Goal: Task Accomplishment & Management: Manage account settings

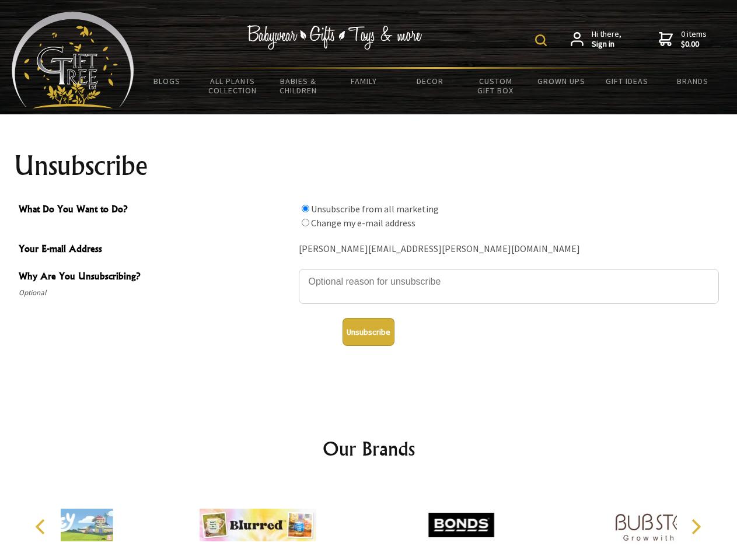
click at [543, 40] on img at bounding box center [541, 40] width 12 height 12
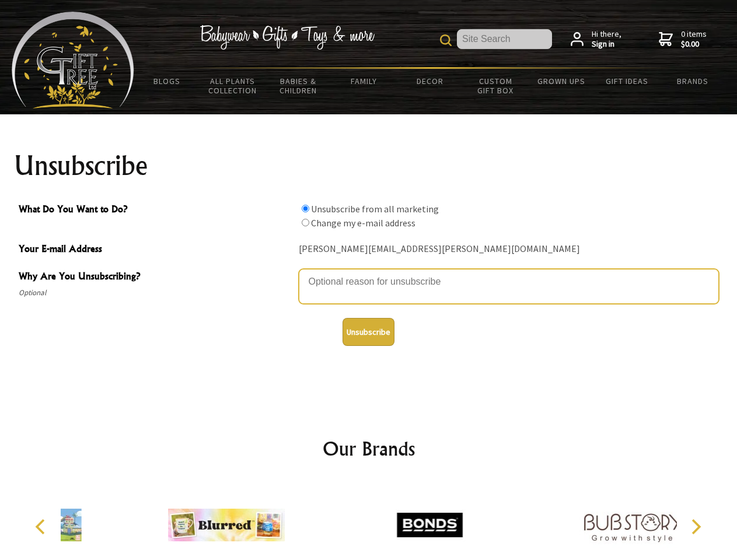
click at [369, 273] on textarea "Why Are You Unsubscribing?" at bounding box center [509, 286] width 420 height 35
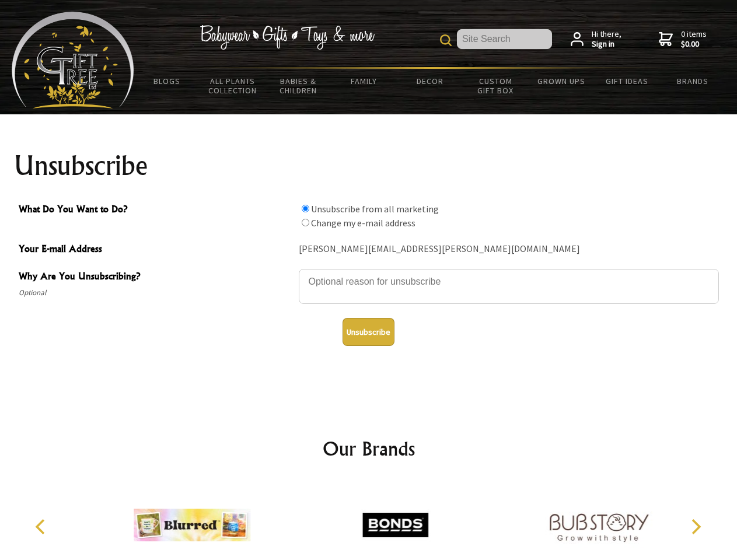
click at [305, 208] on input "What Do You Want to Do?" at bounding box center [306, 209] width 8 height 8
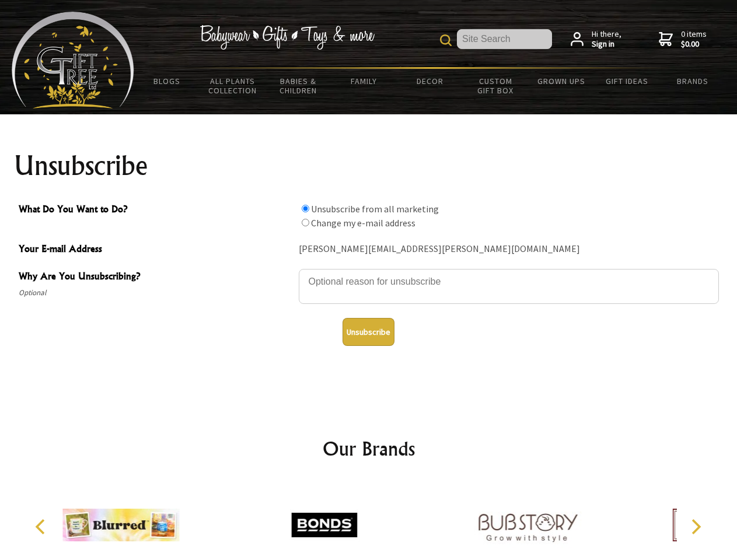
click at [305, 222] on input "What Do You Want to Do?" at bounding box center [306, 223] width 8 height 8
radio input "true"
click at [368, 332] on button "Unsubscribe" at bounding box center [369, 332] width 52 height 28
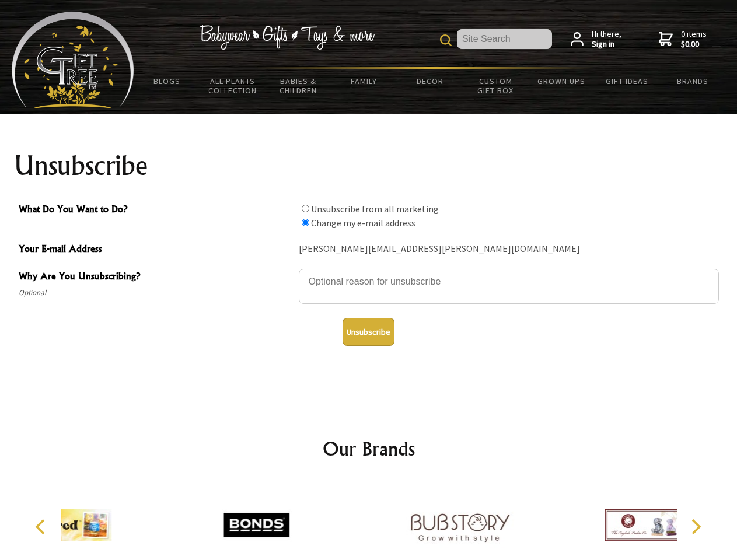
click at [369, 520] on div at bounding box center [459, 526] width 203 height 91
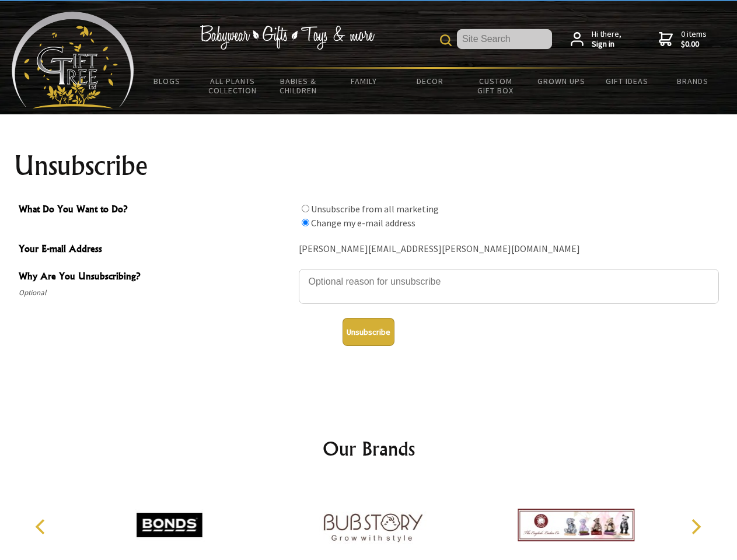
click at [42, 527] on icon "Previous" at bounding box center [41, 526] width 15 height 15
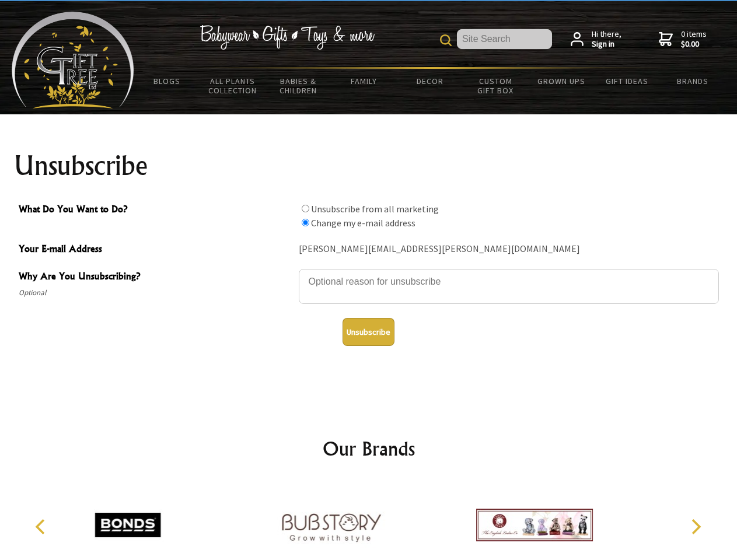
click at [696, 527] on icon "Next" at bounding box center [694, 526] width 15 height 15
